Goal: Communication & Community: Ask a question

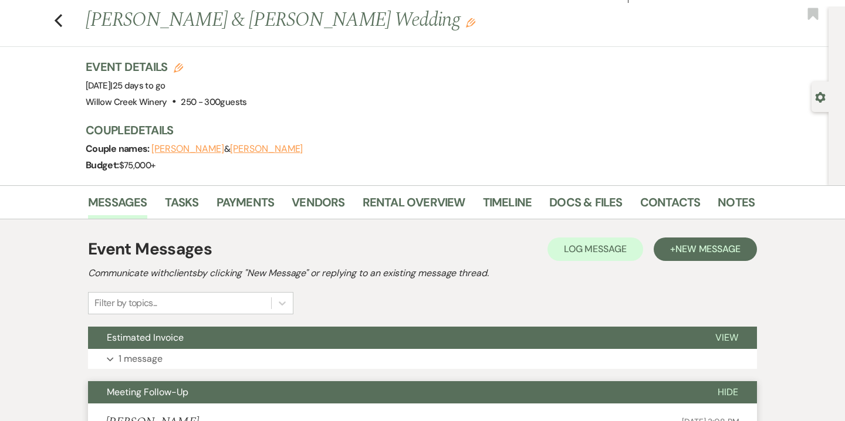
scroll to position [27, 0]
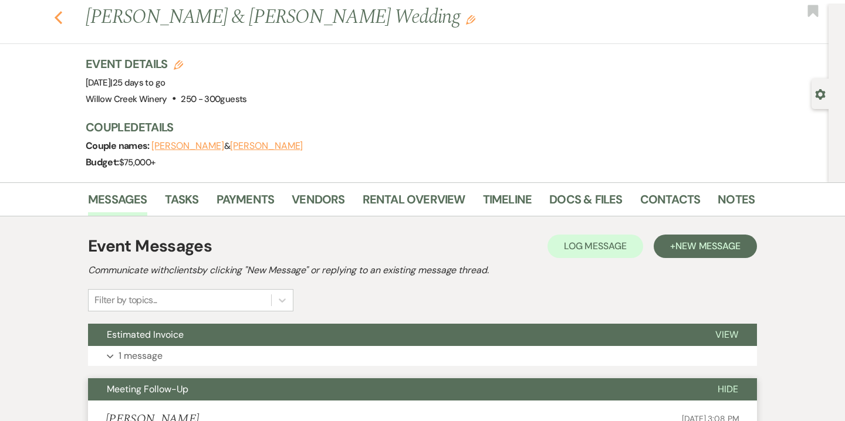
click at [57, 15] on use "button" at bounding box center [59, 17] width 8 height 13
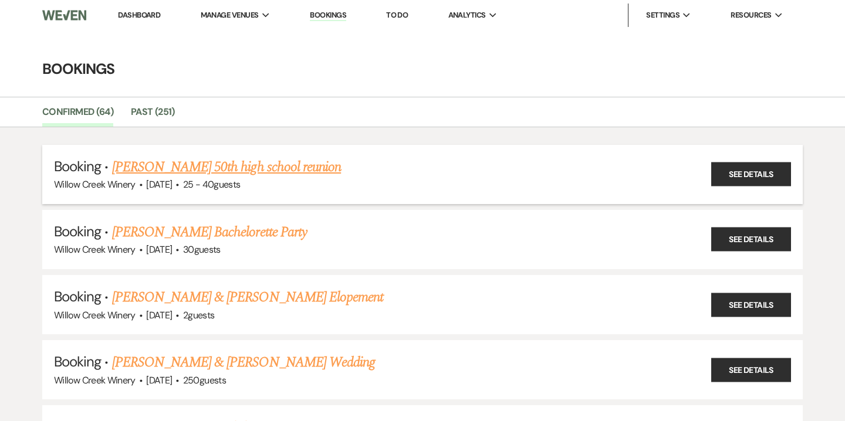
click at [209, 167] on link "[PERSON_NAME] 50th high school reunion" at bounding box center [226, 167] width 229 height 21
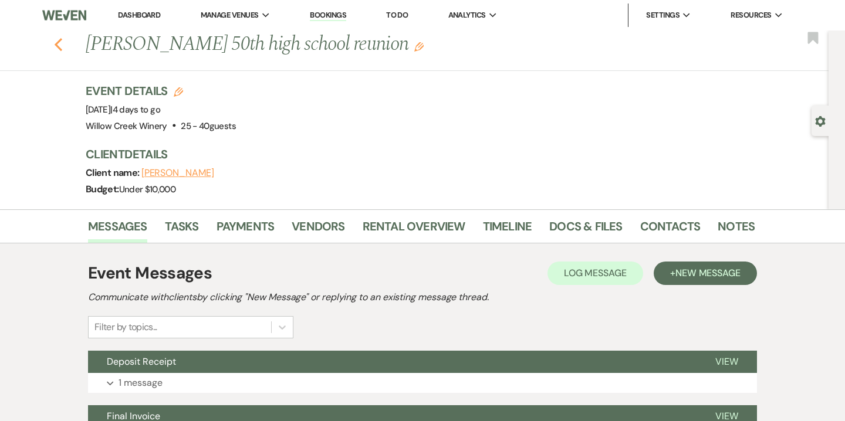
click at [60, 39] on use "button" at bounding box center [59, 44] width 8 height 13
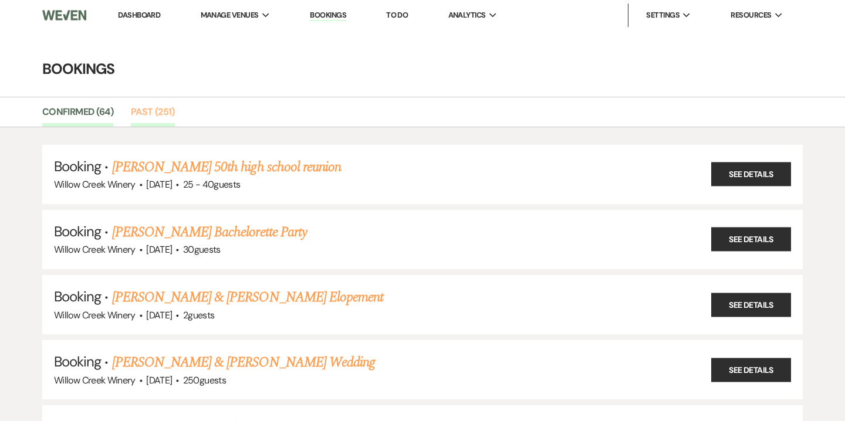
click at [150, 106] on link "Past (251)" at bounding box center [153, 115] width 44 height 22
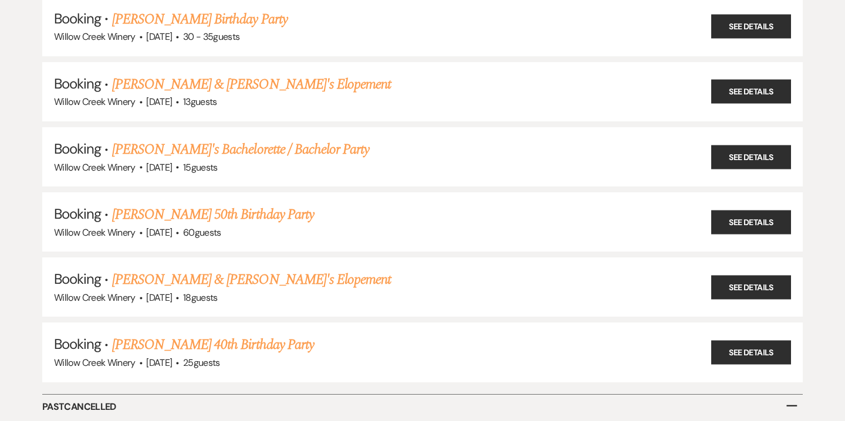
scroll to position [16126, 0]
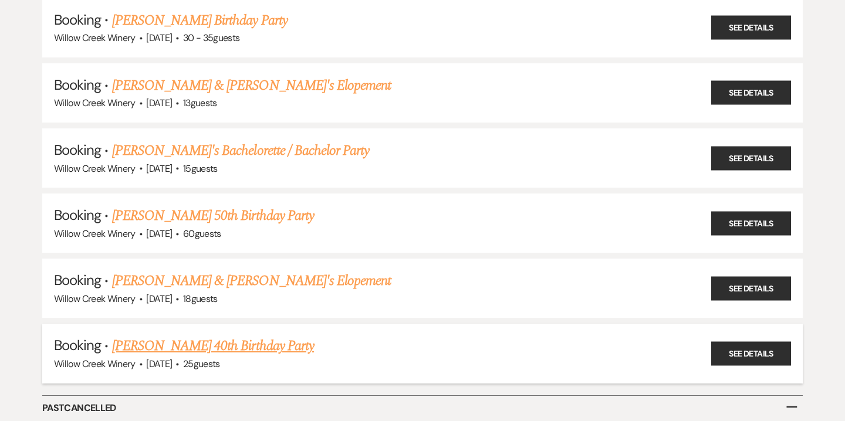
click at [219, 336] on link "[PERSON_NAME] 40th Birthday Party" at bounding box center [213, 346] width 202 height 21
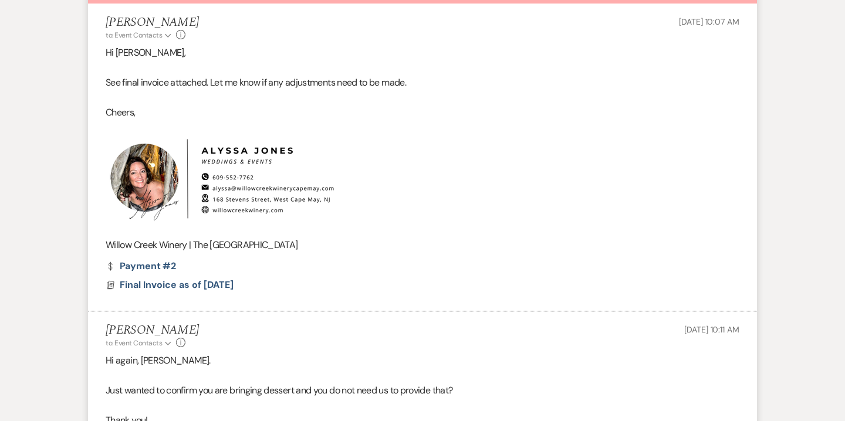
select select "14"
select select "4"
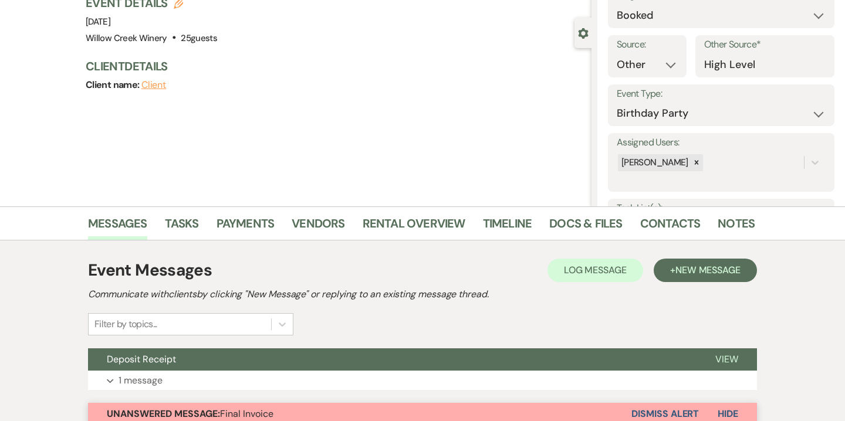
scroll to position [93, 0]
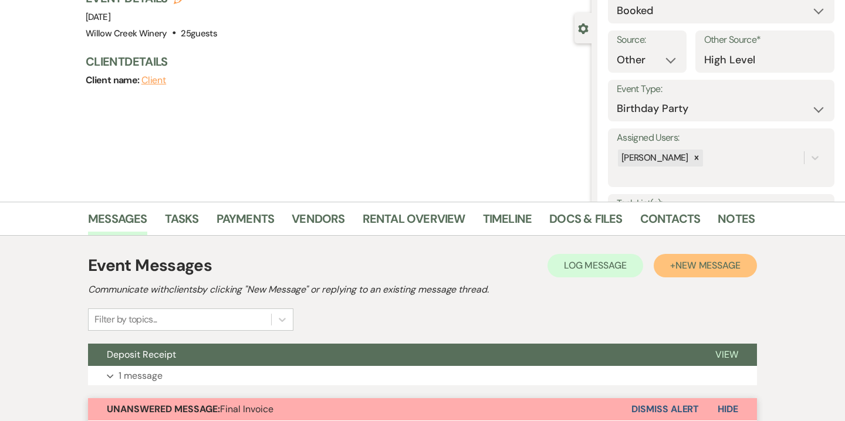
click at [712, 262] on span "New Message" at bounding box center [707, 265] width 65 height 12
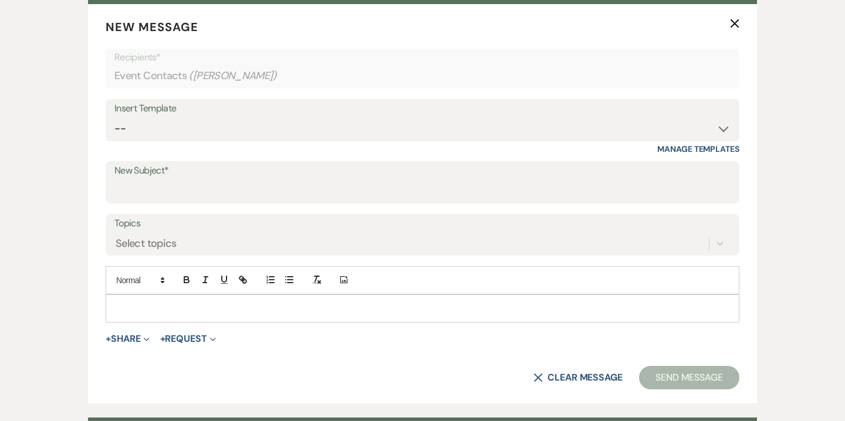
scroll to position [455, 0]
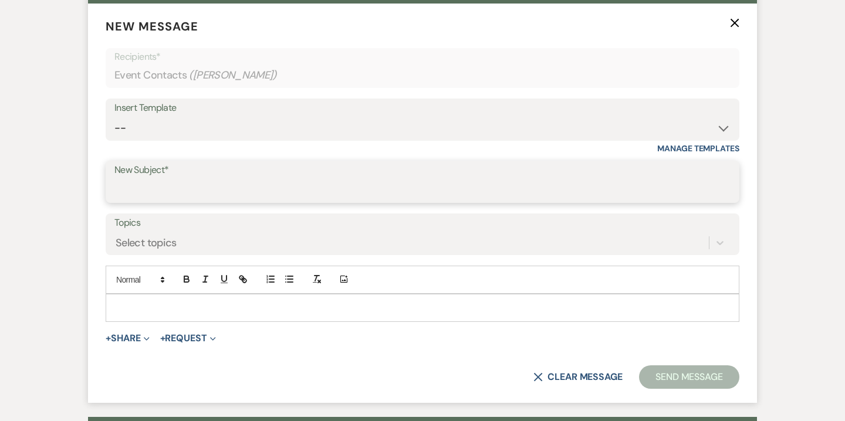
click at [212, 181] on input "New Subject*" at bounding box center [422, 190] width 616 height 23
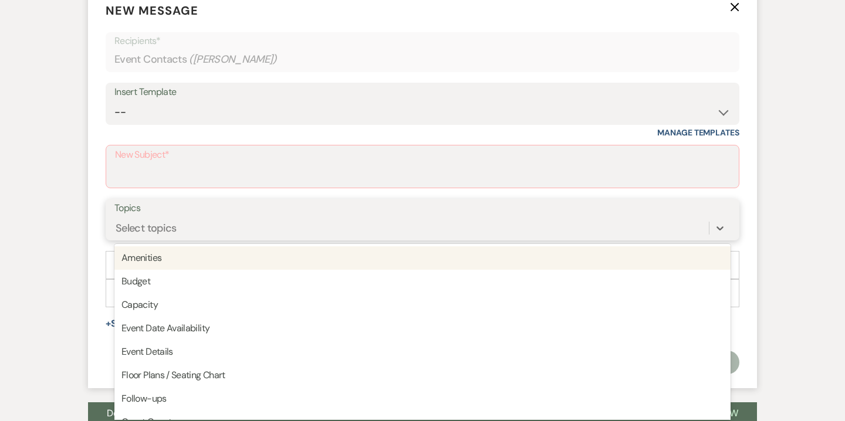
click at [137, 235] on div "Select topics" at bounding box center [411, 228] width 594 height 21
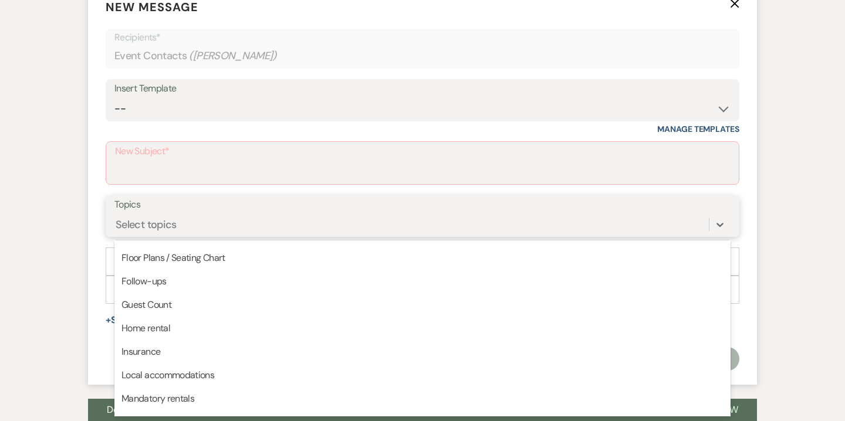
scroll to position [114, 0]
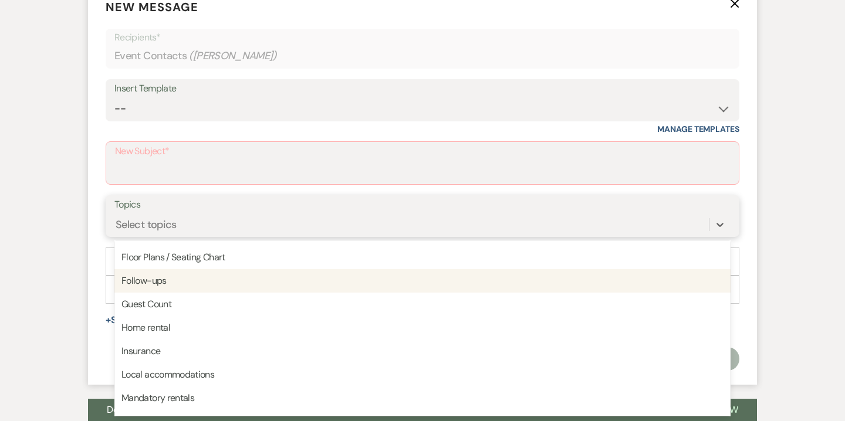
click at [183, 279] on div "Follow-ups" at bounding box center [422, 280] width 616 height 23
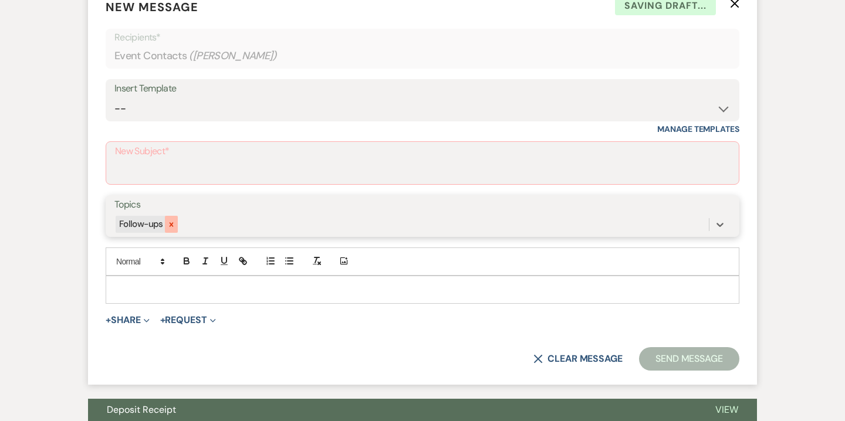
click at [170, 225] on icon at bounding box center [171, 224] width 4 height 4
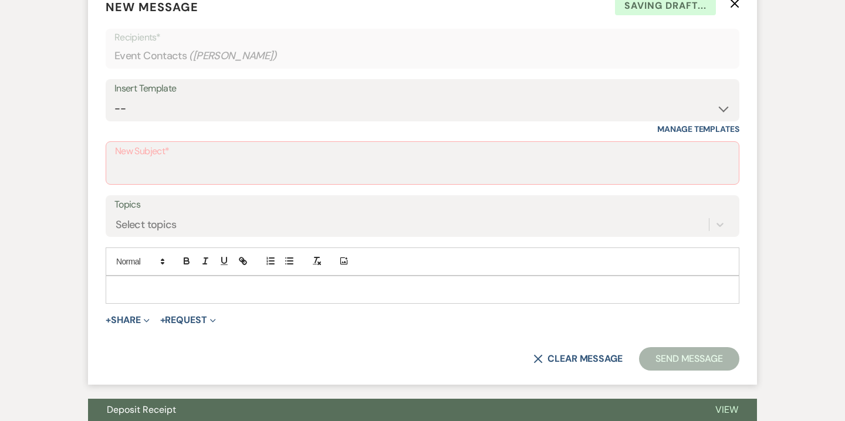
click at [202, 94] on div "Insert Template" at bounding box center [422, 88] width 616 height 17
click at [150, 108] on select "-- Weven Planning Portal Introduction (Booked Events) 6-Month Check-in Review R…" at bounding box center [422, 108] width 616 height 23
select select "1228"
click at [114, 97] on select "-- Weven Planning Portal Introduction (Booked Events) 6-Month Check-in Review R…" at bounding box center [422, 108] width 616 height 23
type input "Can you write us a review?"
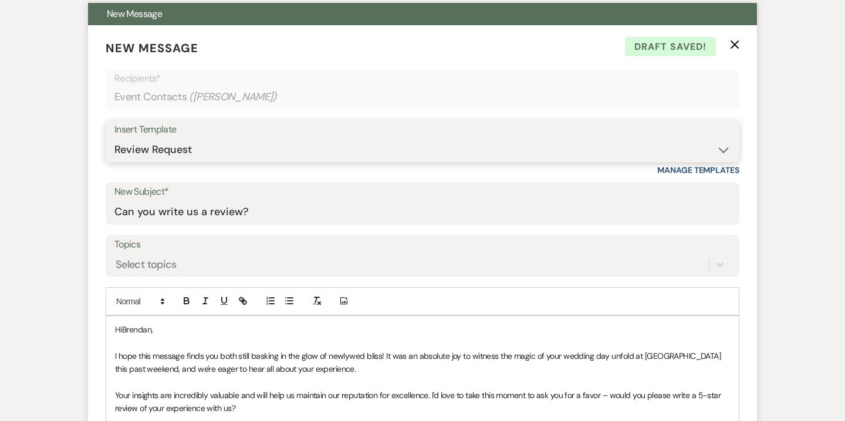
scroll to position [473, 0]
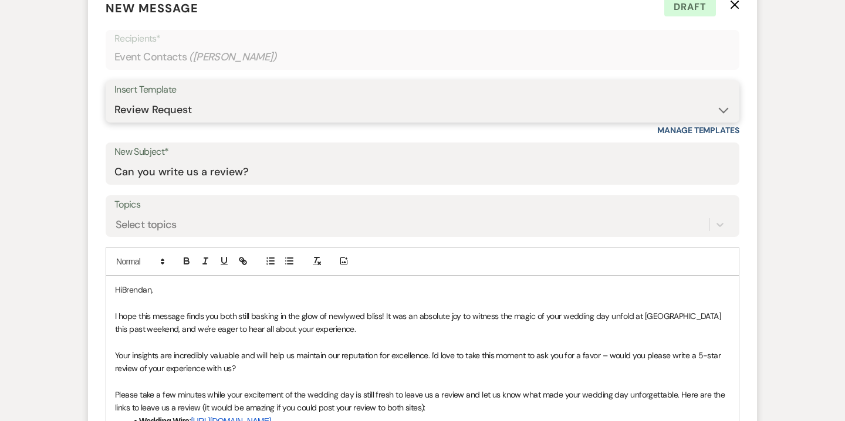
click at [182, 104] on select "-- Weven Planning Portal Introduction (Booked Events) 6-Month Check-in Review R…" at bounding box center [422, 110] width 616 height 23
select select "4262"
click at [114, 99] on select "-- Weven Planning Portal Introduction (Booked Events) 6-Month Check-in Review R…" at bounding box center [422, 110] width 616 height 23
type input "Congratulations and Thank You!"
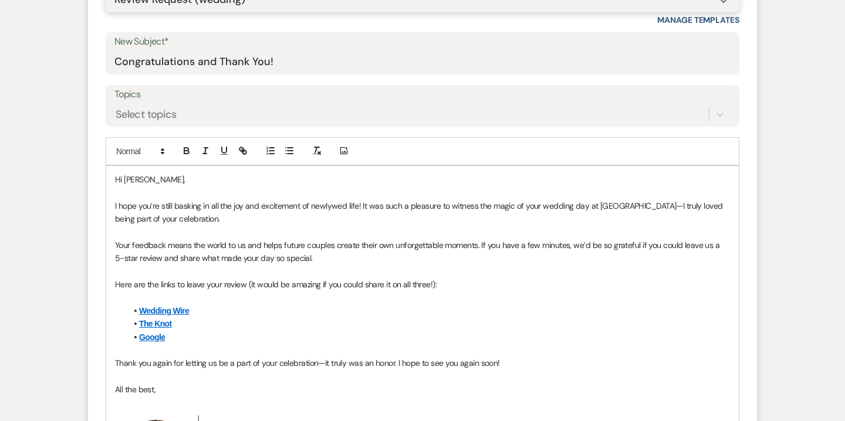
scroll to position [601, 0]
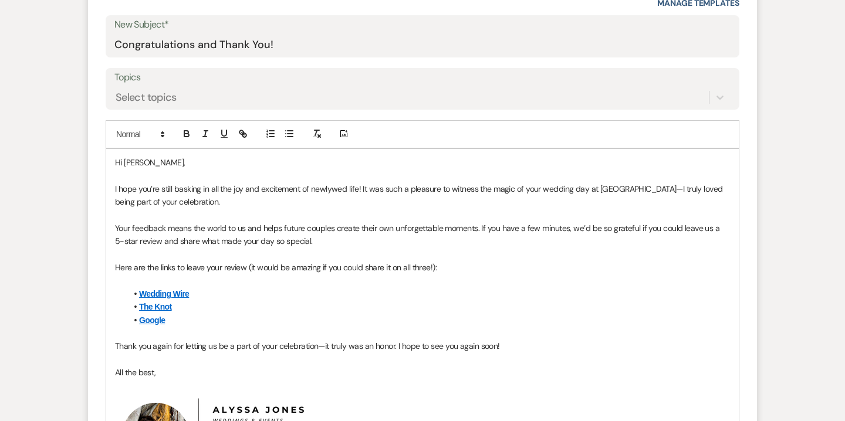
click at [150, 320] on link "Google" at bounding box center [152, 320] width 26 height 9
click at [130, 341] on link "[URL][DOMAIN_NAME]" at bounding box center [120, 342] width 74 height 15
